Goal: Transaction & Acquisition: Purchase product/service

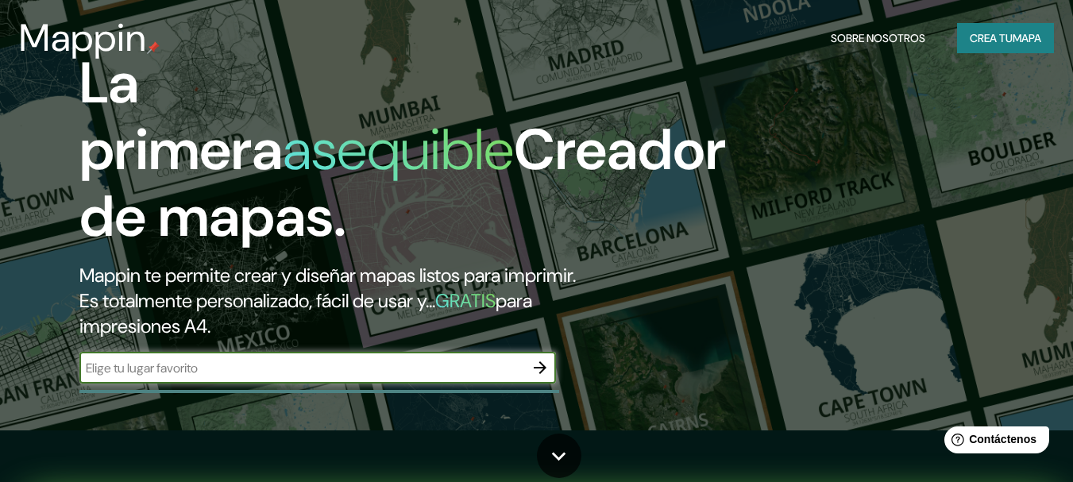
scroll to position [79, 0]
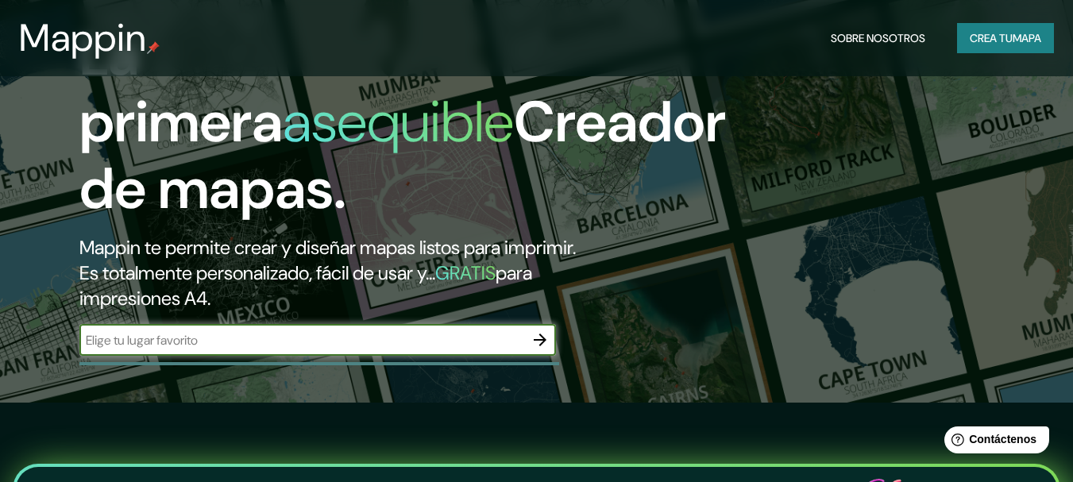
click at [438, 333] on input "text" at bounding box center [301, 340] width 445 height 18
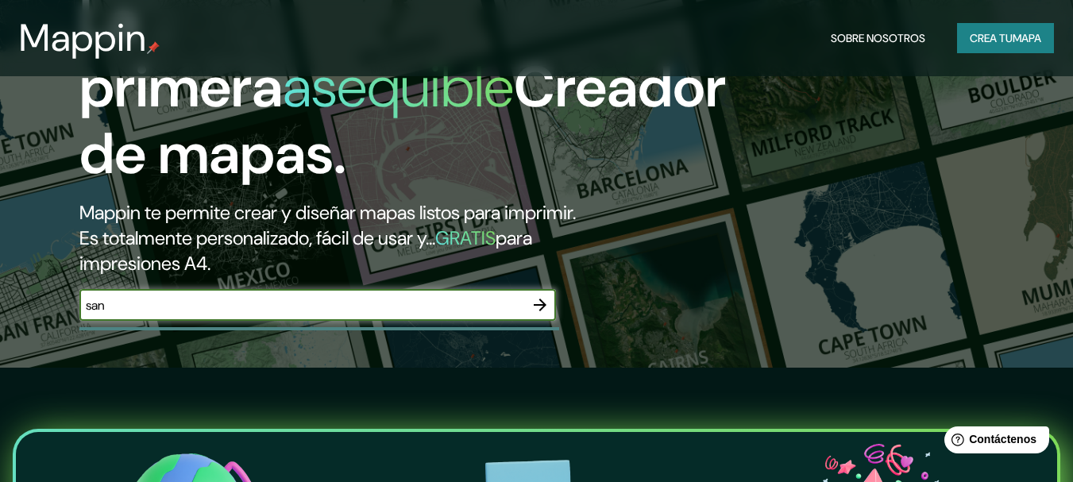
type input "san"
drag, startPoint x: 493, startPoint y: 311, endPoint x: 0, endPoint y: 330, distance: 493.7
click at [0, 337] on div "La primera asequible Creador de mapas. Mappin te permite crear y diseñar mapas …" at bounding box center [536, 127] width 1073 height 482
click at [544, 296] on icon "button" at bounding box center [540, 305] width 19 height 19
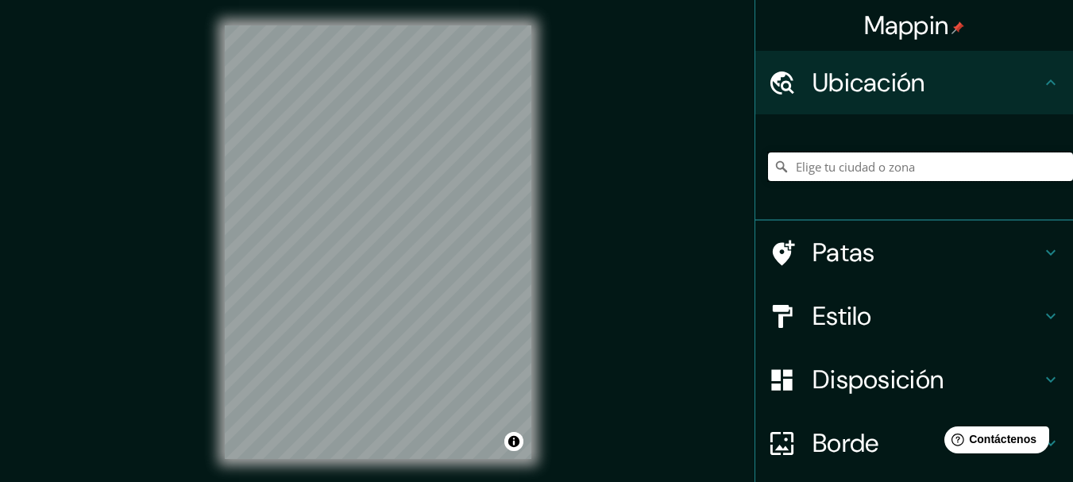
click at [833, 171] on input "Elige tu ciudad o zona" at bounding box center [920, 167] width 305 height 29
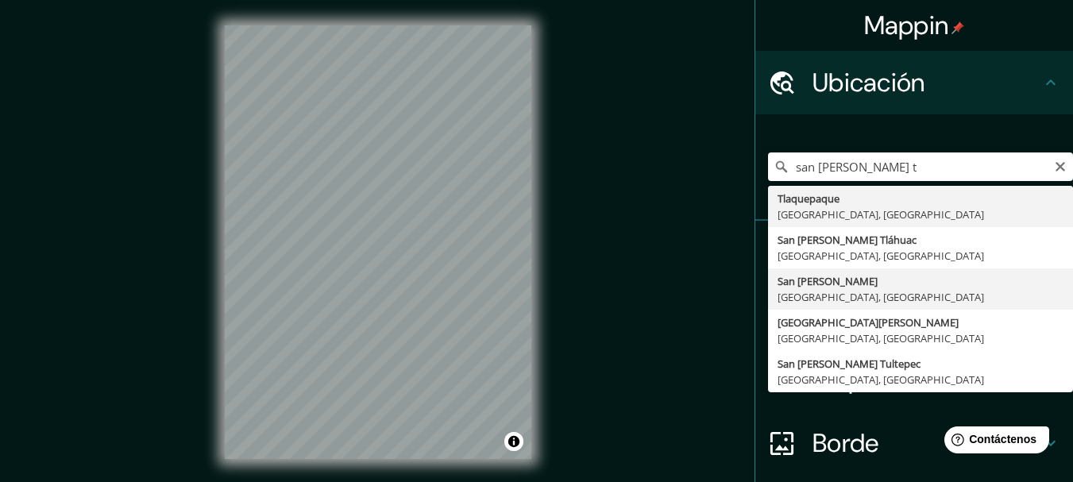
type input "San [PERSON_NAME], [GEOGRAPHIC_DATA], [GEOGRAPHIC_DATA]"
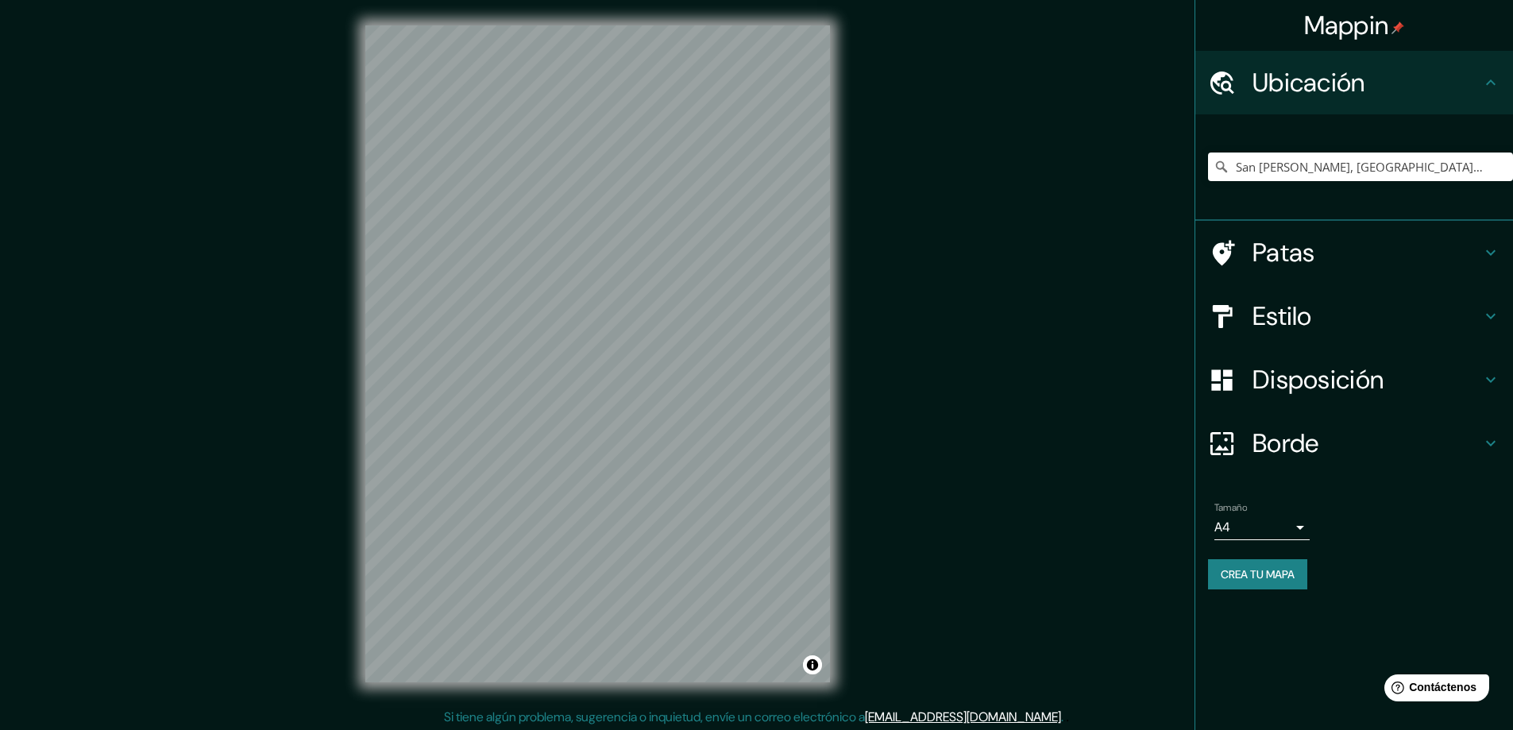
scroll to position [3, 0]
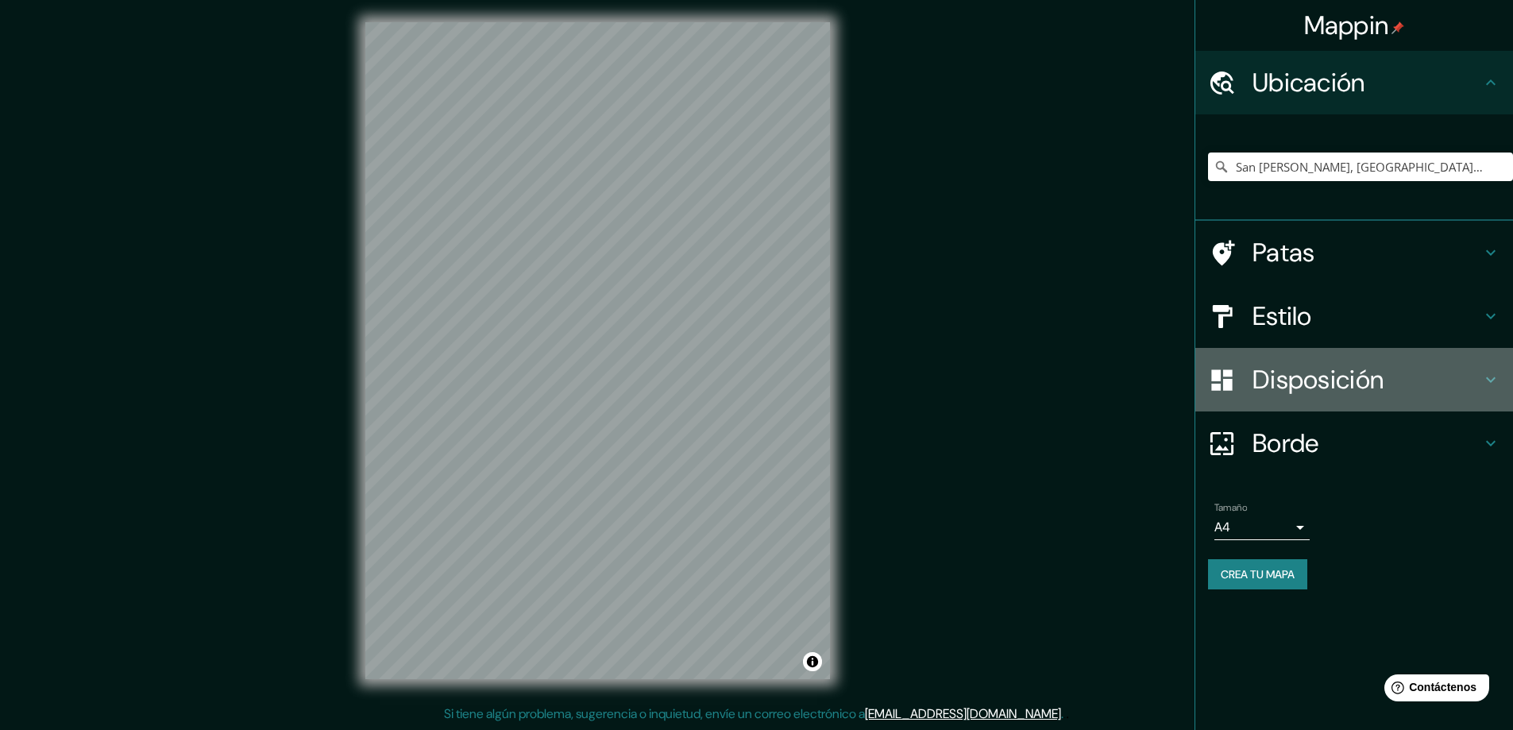
click at [1072, 377] on font "Disposición" at bounding box center [1318, 379] width 131 height 33
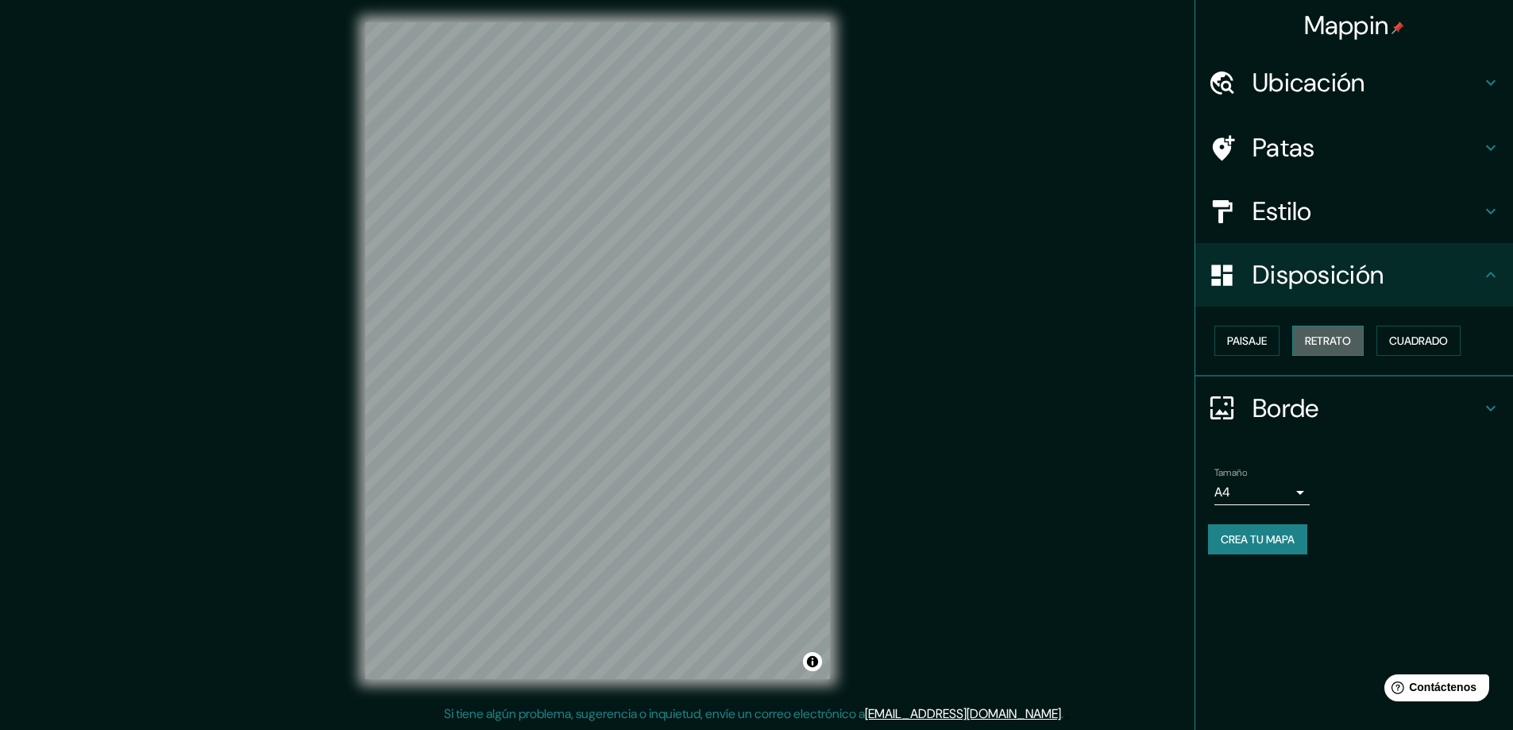
click at [1072, 342] on button "Retrato" at bounding box center [1328, 341] width 71 height 30
click at [1072, 342] on button "Paisaje" at bounding box center [1247, 341] width 65 height 30
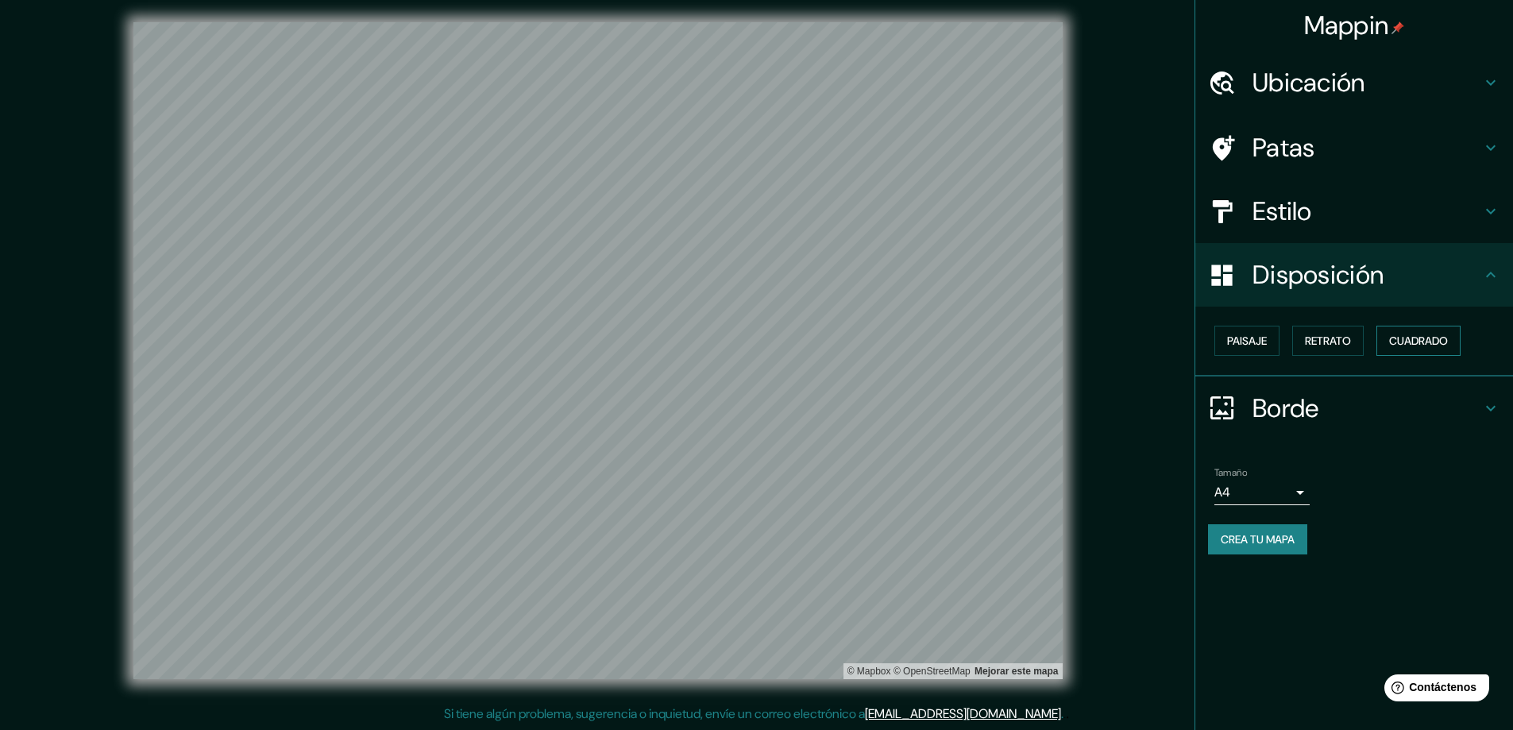
click at [1072, 342] on button "Cuadrado" at bounding box center [1419, 341] width 84 height 30
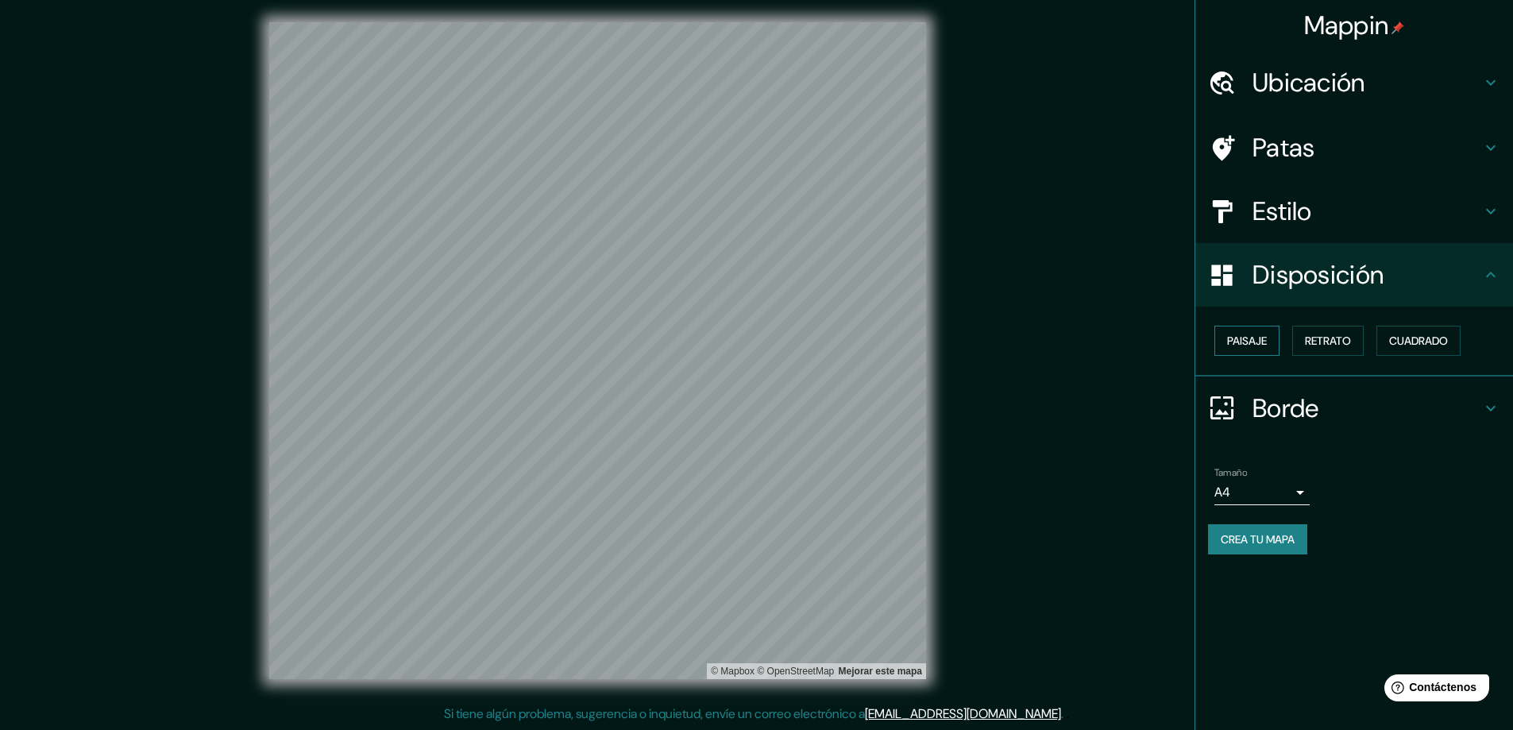
click at [1072, 346] on font "Paisaje" at bounding box center [1247, 341] width 40 height 14
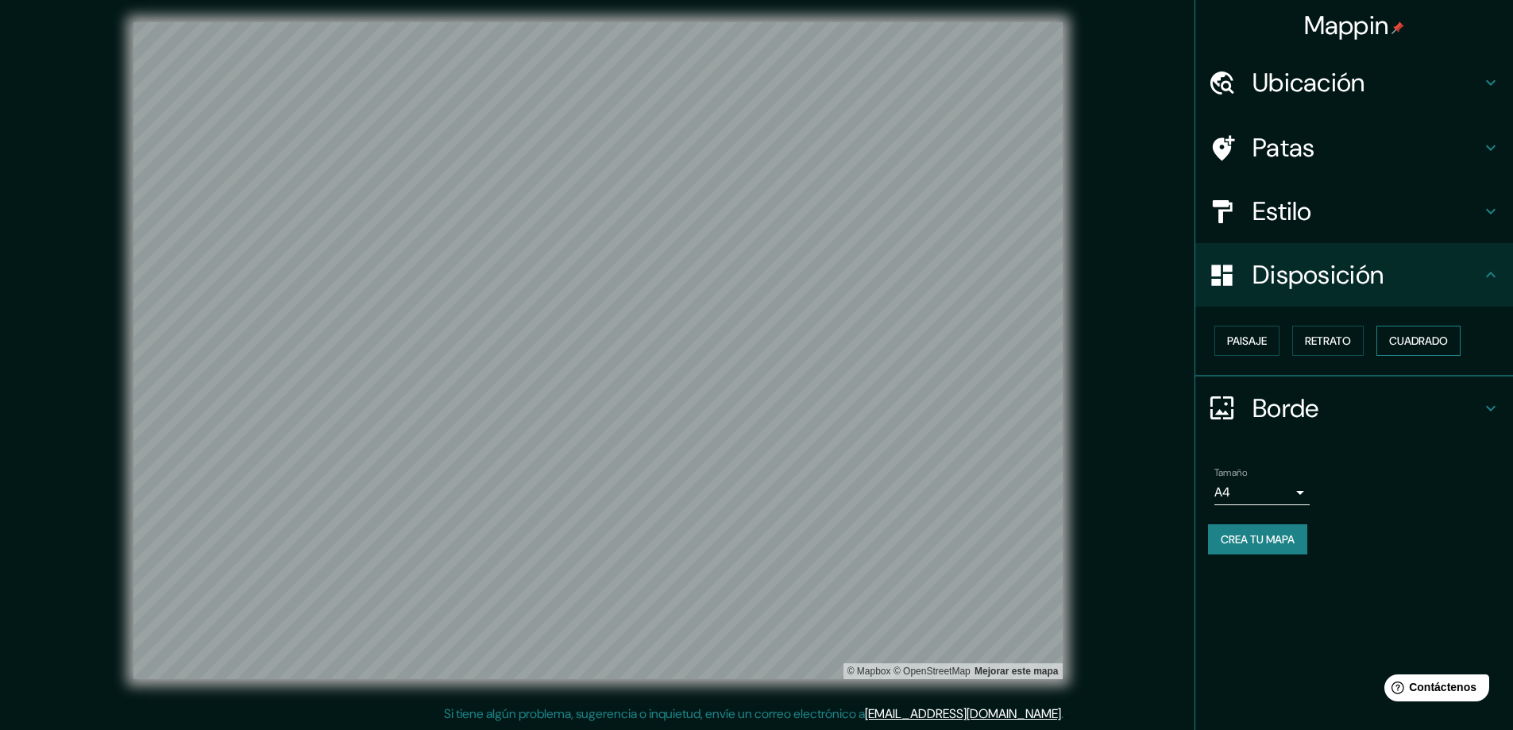
click at [1072, 342] on font "Cuadrado" at bounding box center [1418, 341] width 59 height 14
